Goal: Task Accomplishment & Management: Use online tool/utility

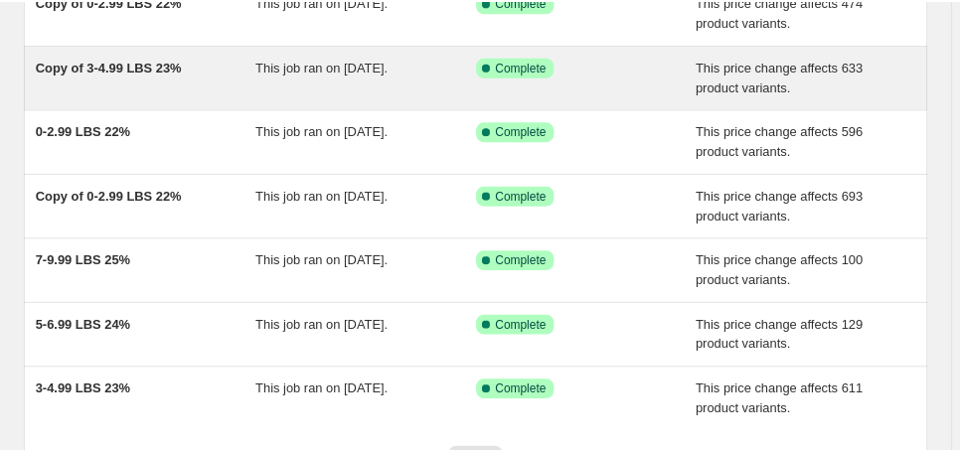
scroll to position [57, 0]
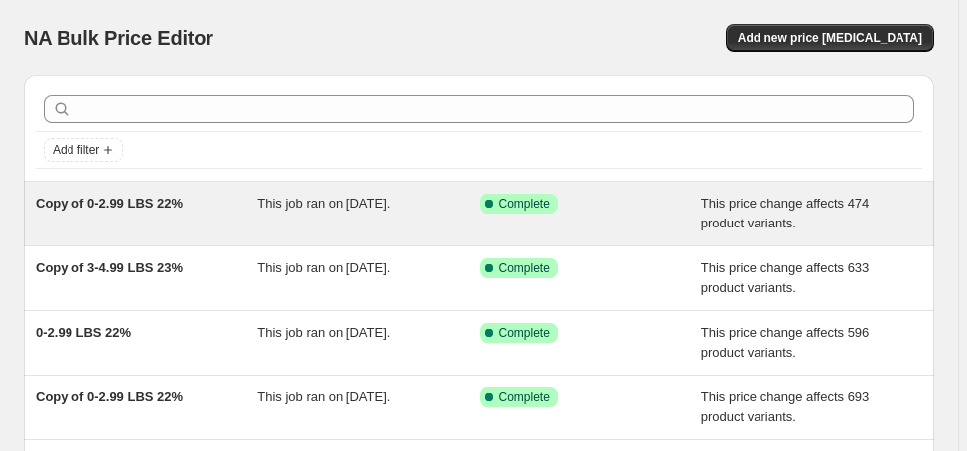
click at [114, 198] on span "Copy of 0-2.99 LBS 22%" at bounding box center [109, 203] width 147 height 15
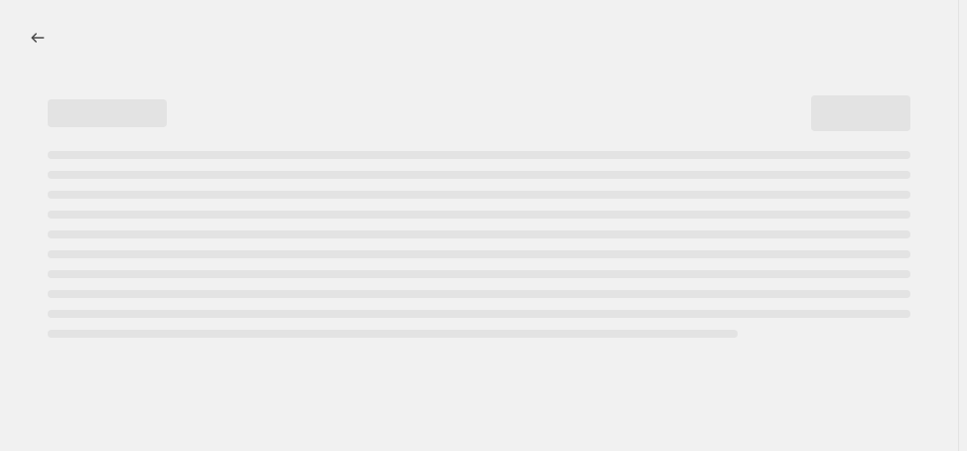
select select "margin"
select select "no_change"
select select "vendor"
select select "not_equal"
select select "collection"
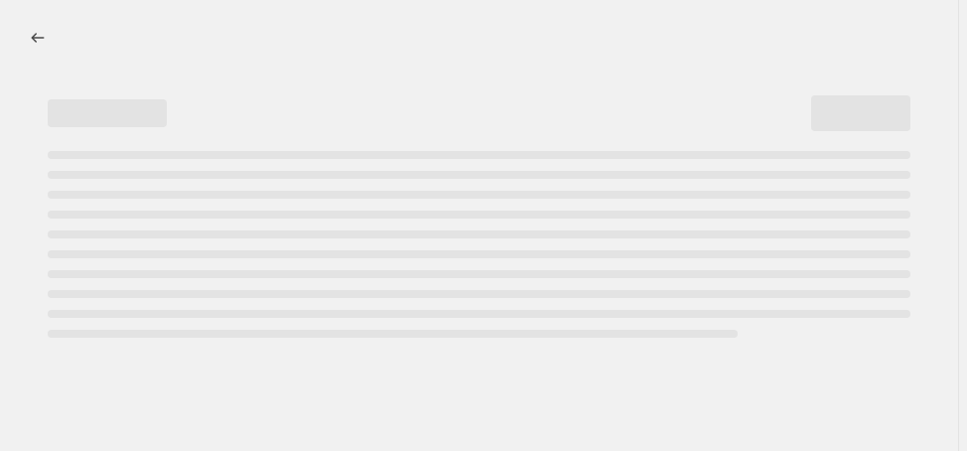
select select "product_status"
select select "draft"
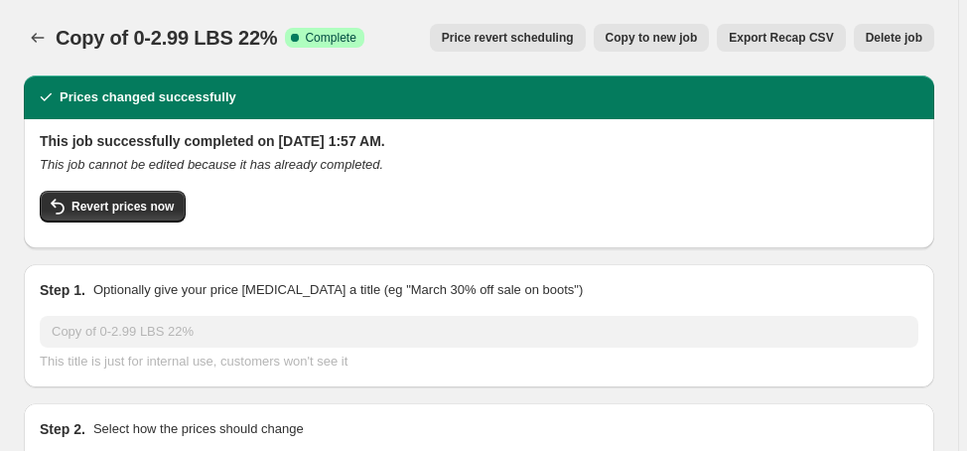
click at [675, 42] on span "Copy to new job" at bounding box center [652, 38] width 92 height 16
select select "margin"
select select "no_change"
select select "vendor"
select select "not_equal"
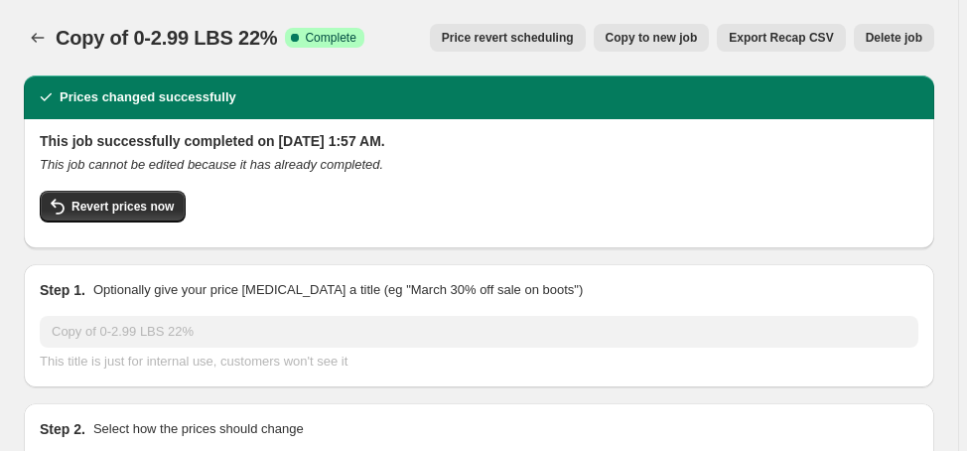
select select "collection"
select select "product_status"
select select "draft"
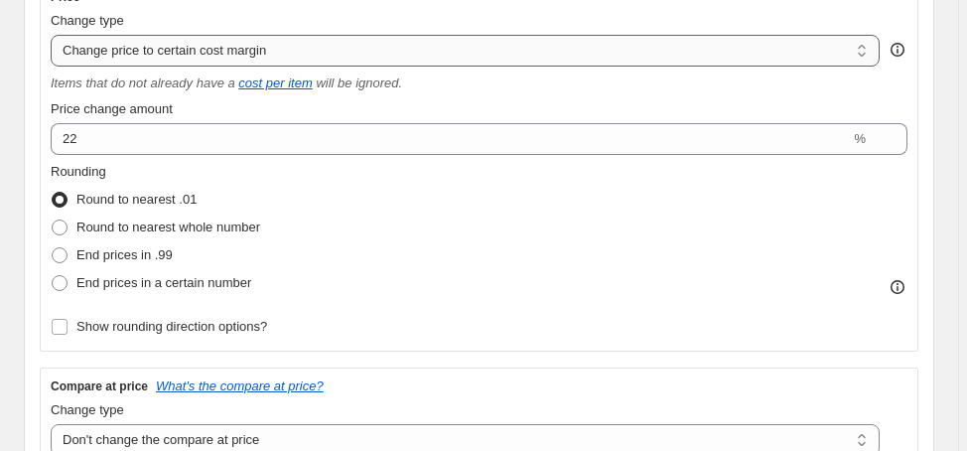
scroll to position [397, 0]
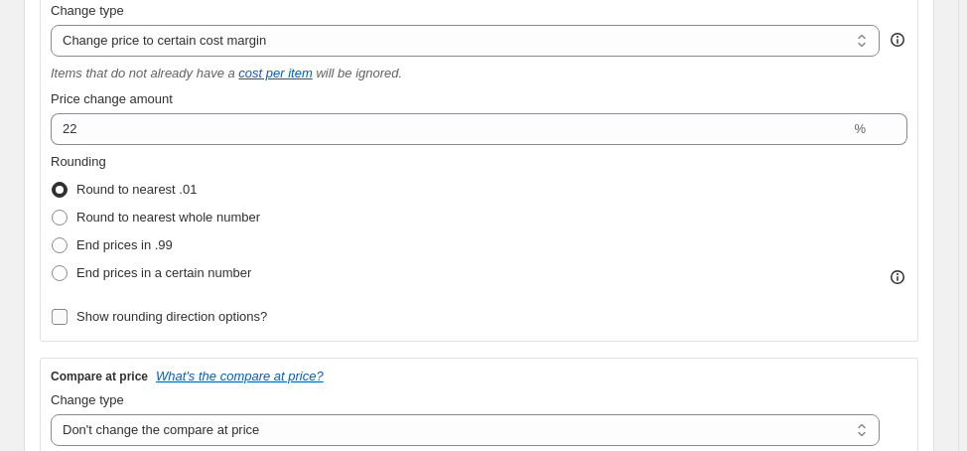
click at [230, 318] on span "Show rounding direction options?" at bounding box center [171, 316] width 191 height 15
click at [68, 318] on input "Show rounding direction options?" at bounding box center [60, 317] width 16 height 16
checkbox input "true"
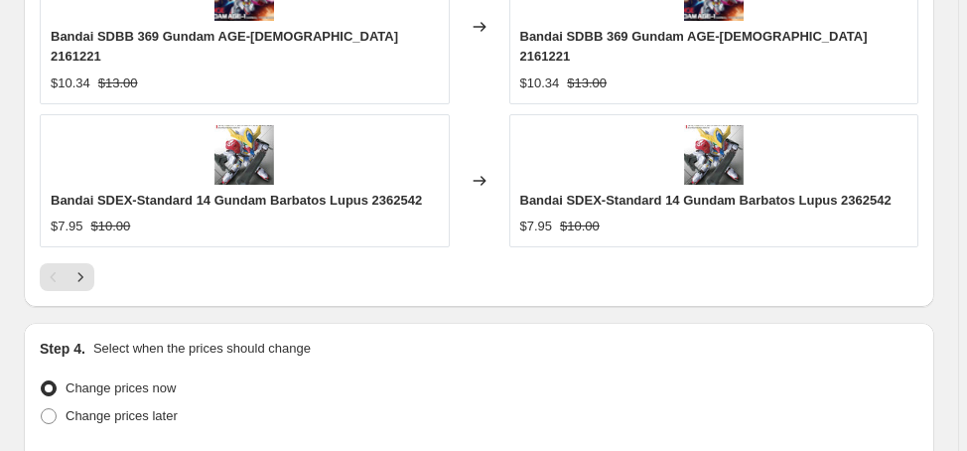
scroll to position [2659, 0]
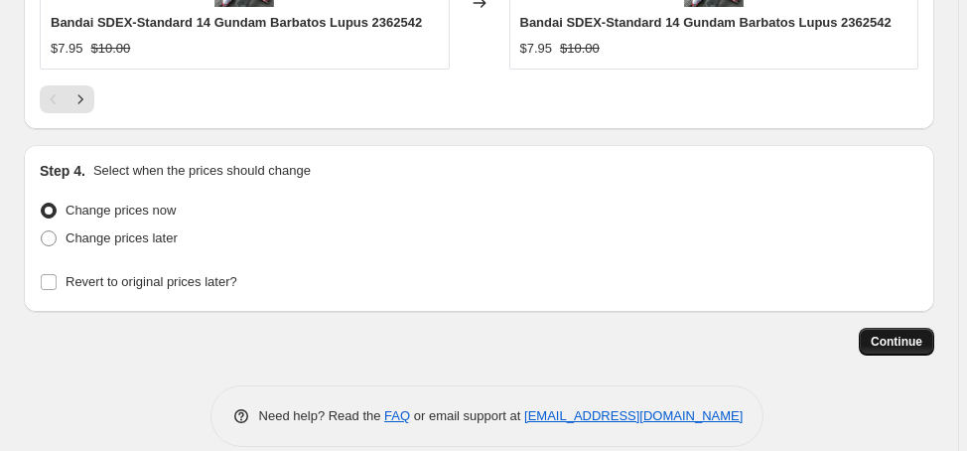
click at [920, 334] on span "Continue" at bounding box center [897, 342] width 52 height 16
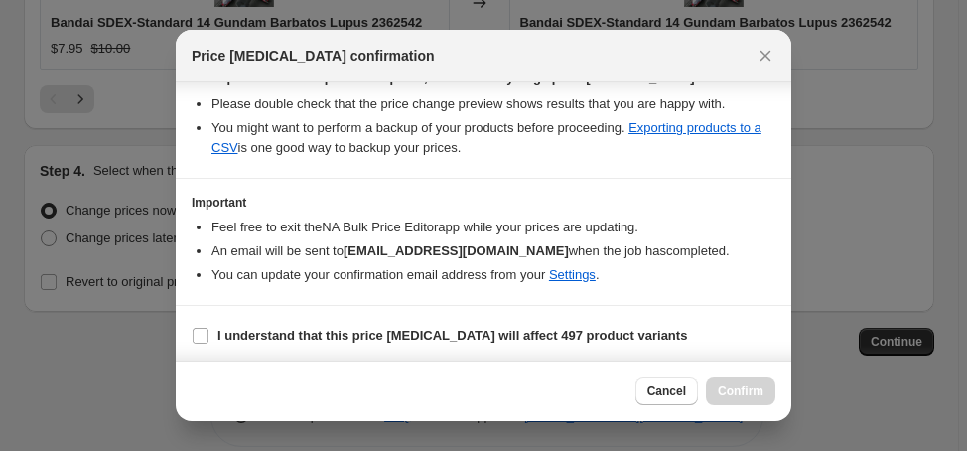
scroll to position [370, 0]
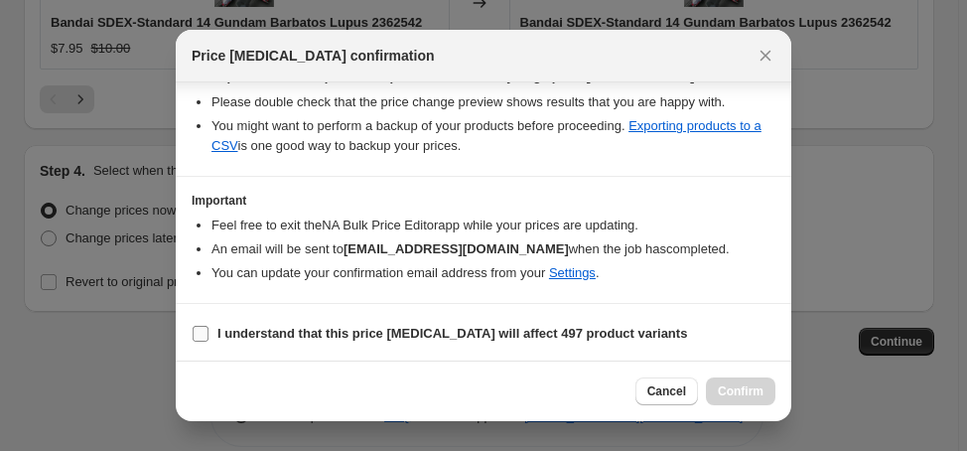
click at [201, 329] on input "I understand that this price [MEDICAL_DATA] will affect 497 product variants" at bounding box center [201, 334] width 16 height 16
checkbox input "true"
click at [727, 383] on span "Confirm" at bounding box center [741, 391] width 46 height 16
